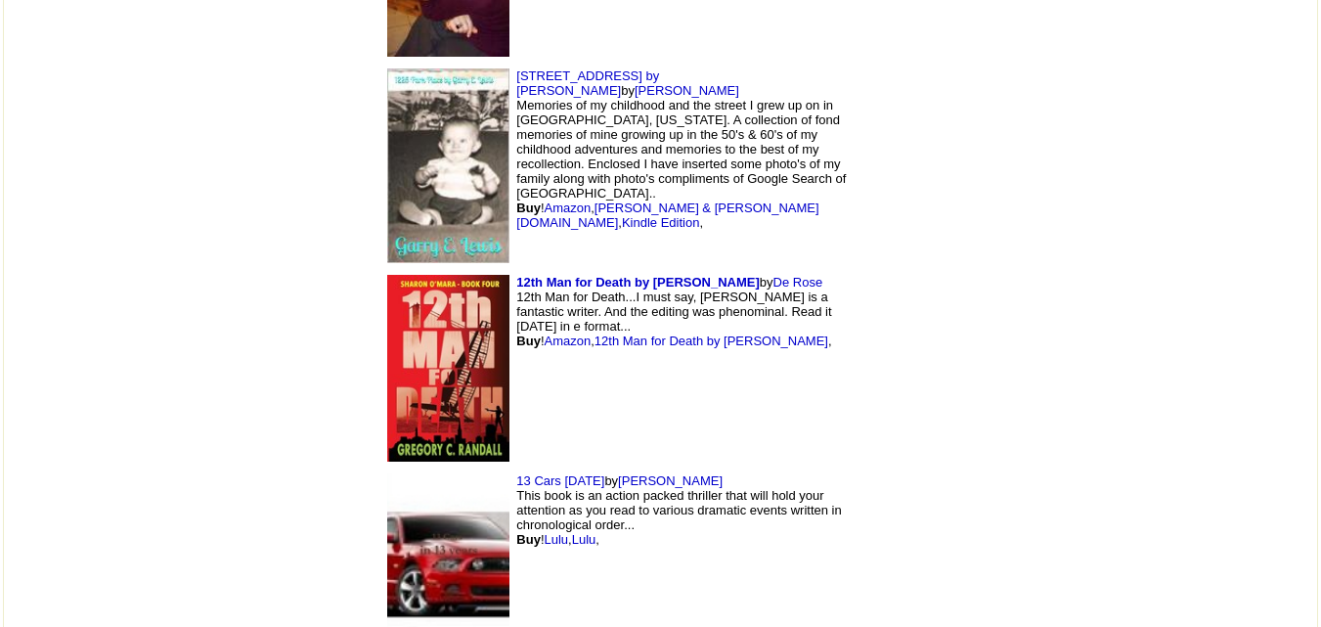
scroll to position [2644, 0]
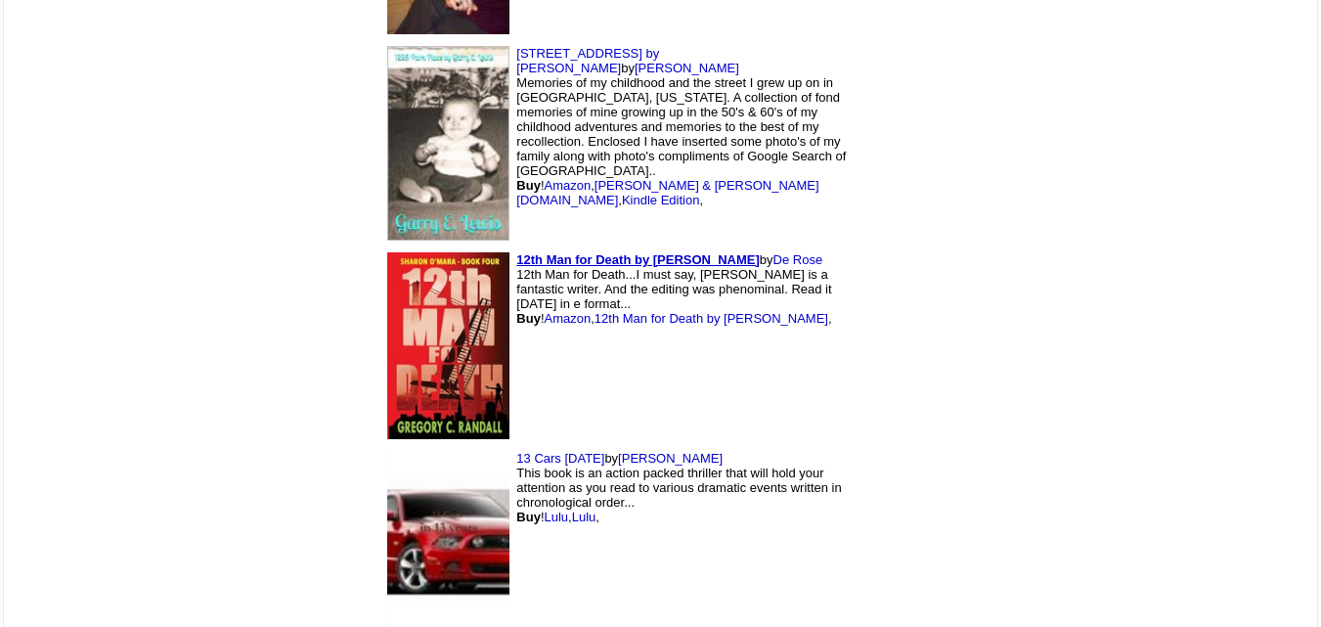
click at [516, 252] on link "12th Man for Death by Gregory Randall" at bounding box center [637, 259] width 243 height 15
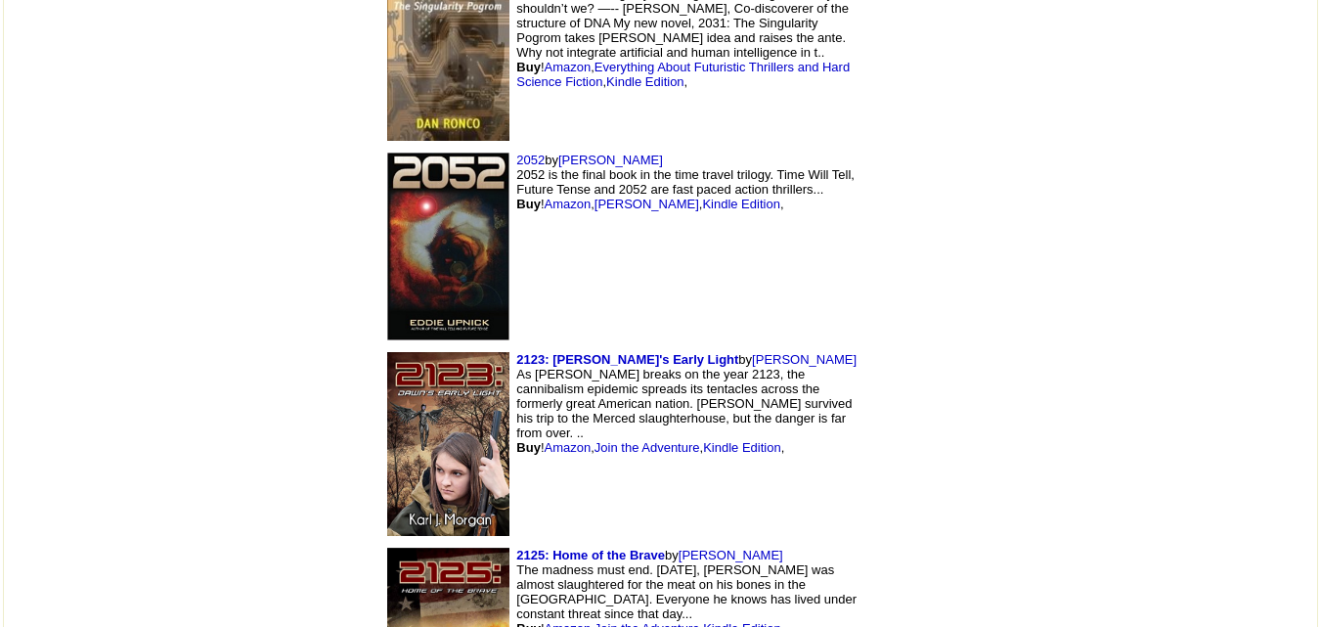
scroll to position [4491, 0]
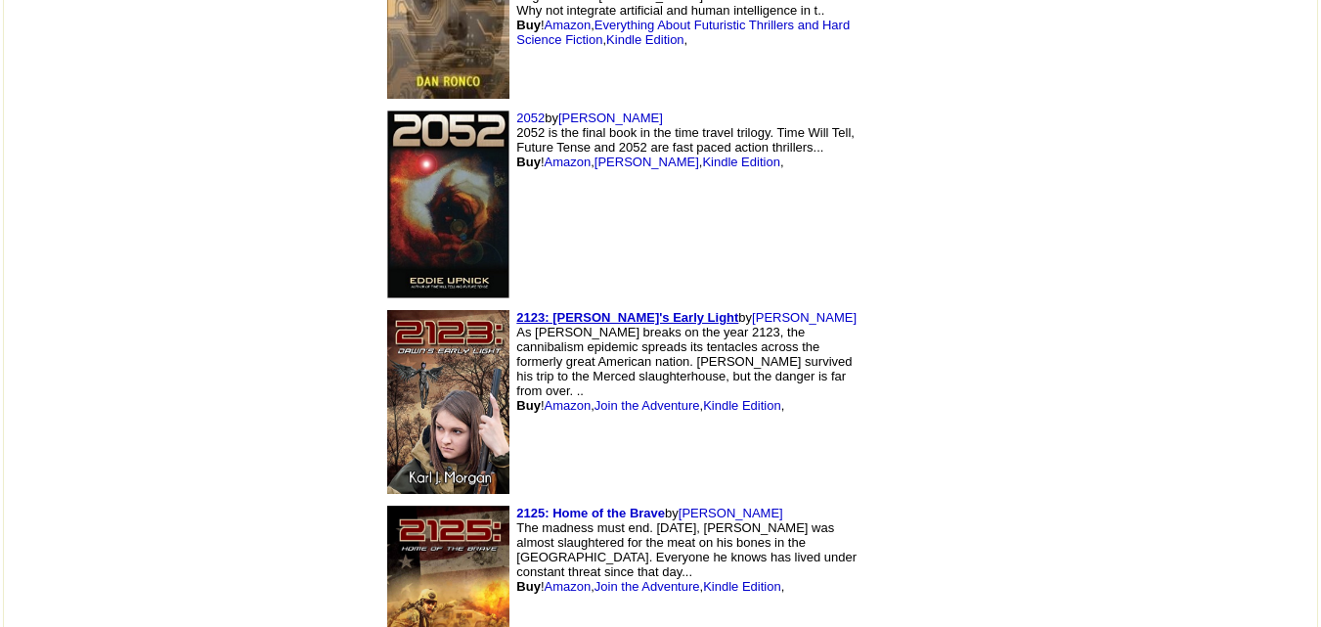
click at [516, 310] on link "2123: Dawn's Early Light" at bounding box center [627, 317] width 222 height 15
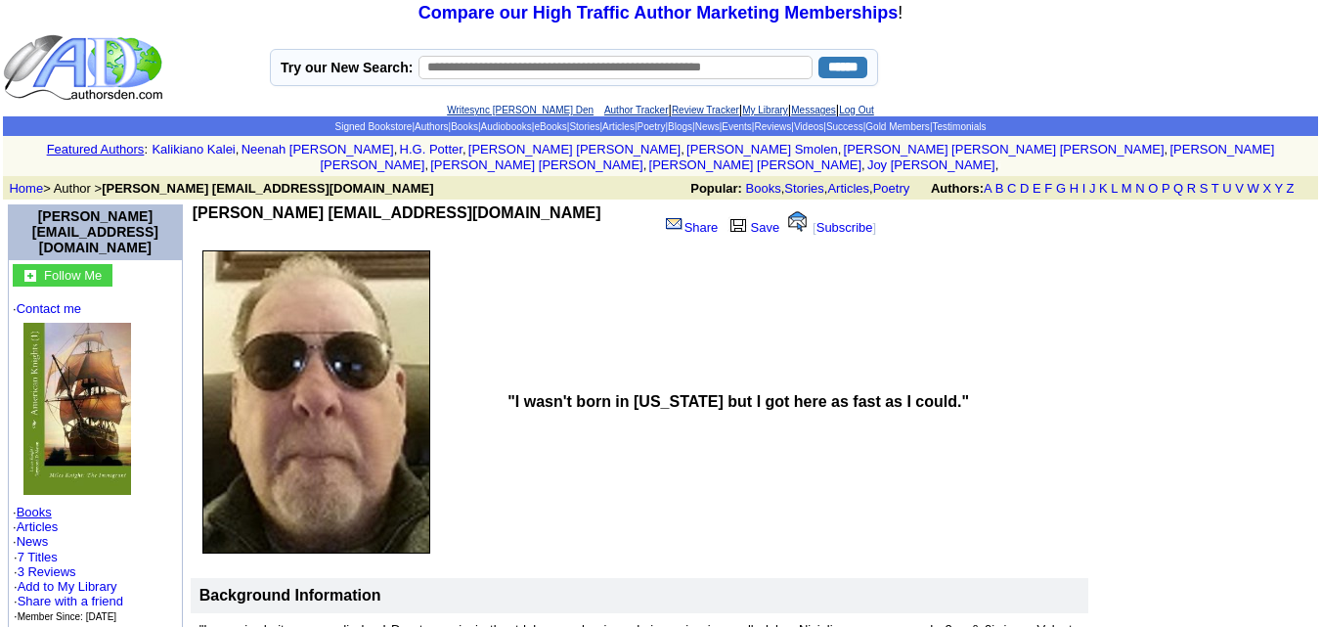
click at [41, 505] on link "Books" at bounding box center [34, 512] width 35 height 15
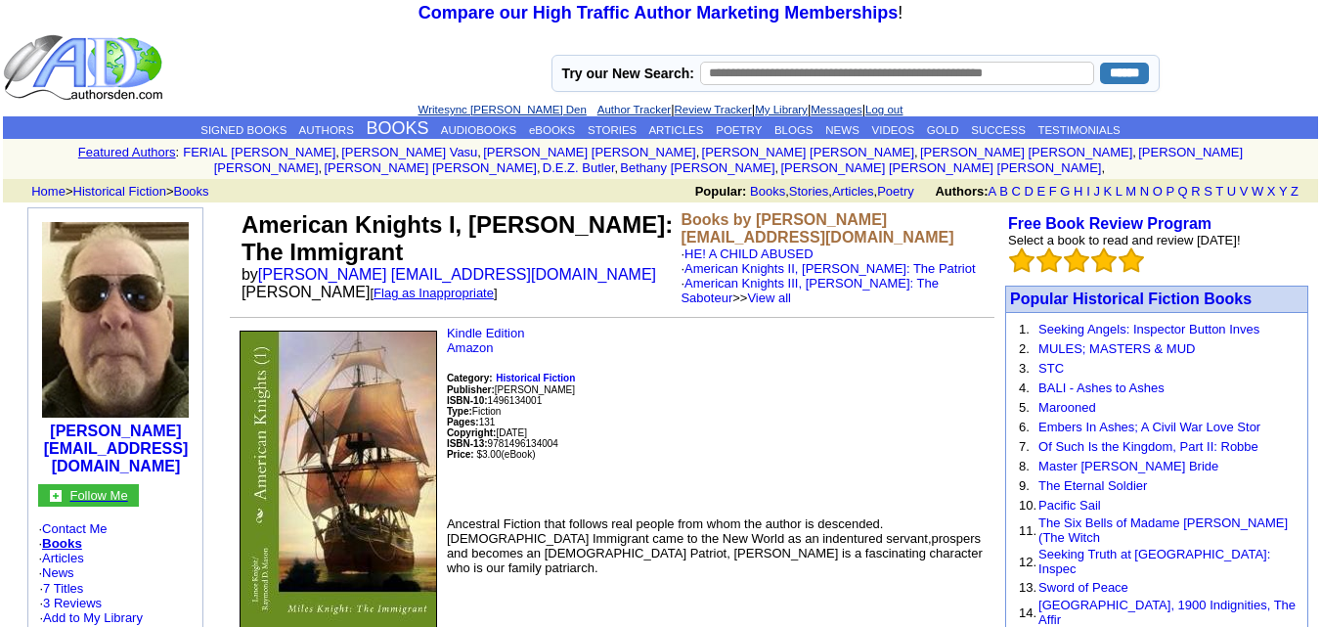
click at [115, 488] on font "Follow Me" at bounding box center [98, 495] width 58 height 15
